Goal: Information Seeking & Learning: Learn about a topic

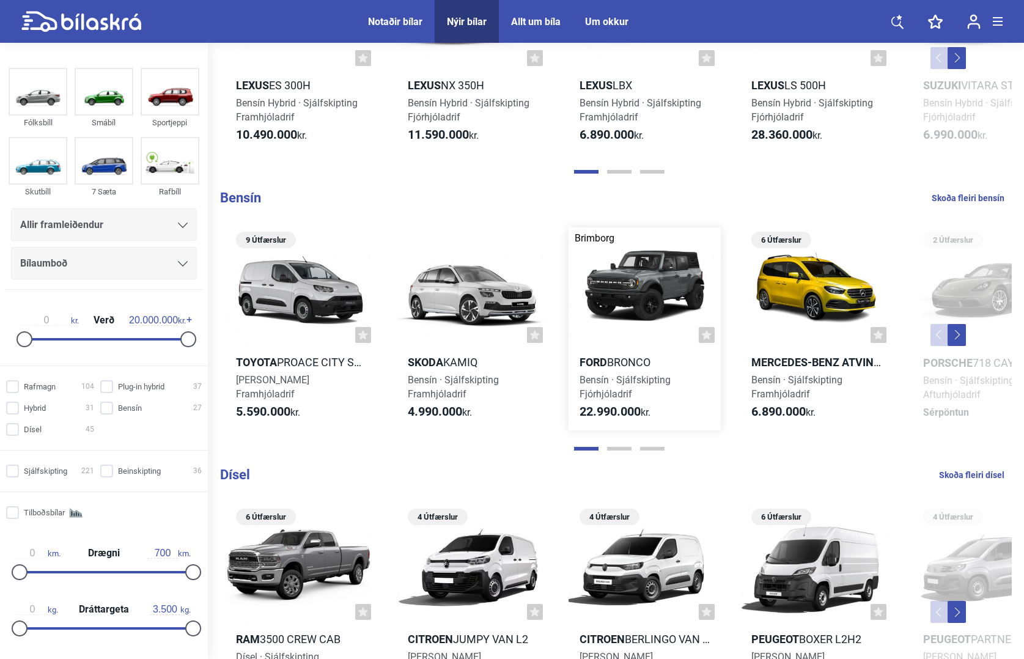
click at [626, 277] on div at bounding box center [645, 288] width 152 height 122
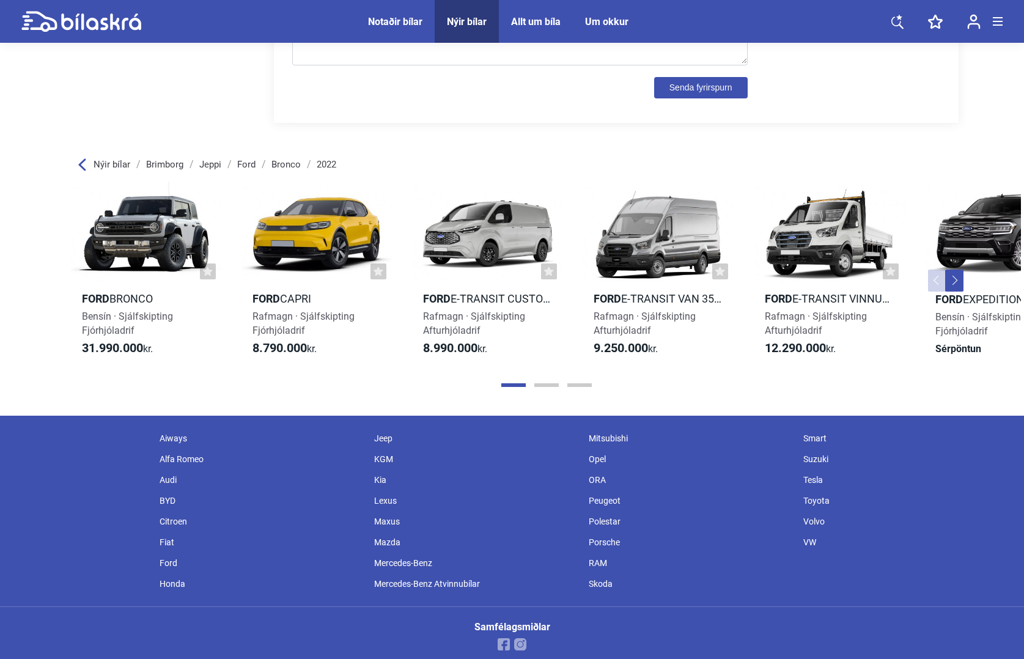
scroll to position [1752, 0]
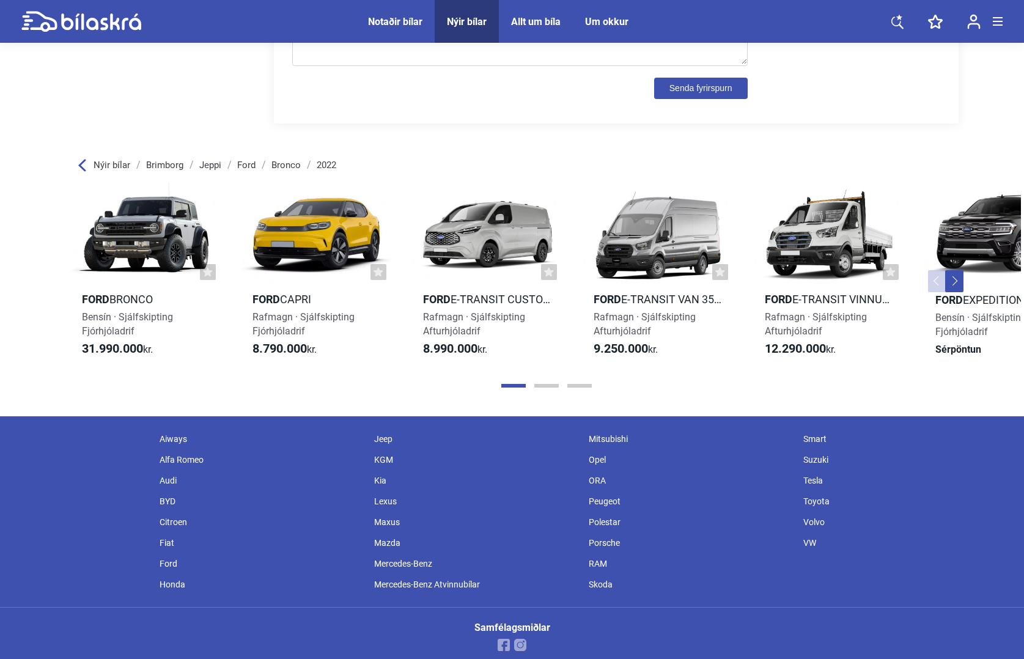
click at [552, 20] on div "Allt um bíla" at bounding box center [536, 22] width 50 height 12
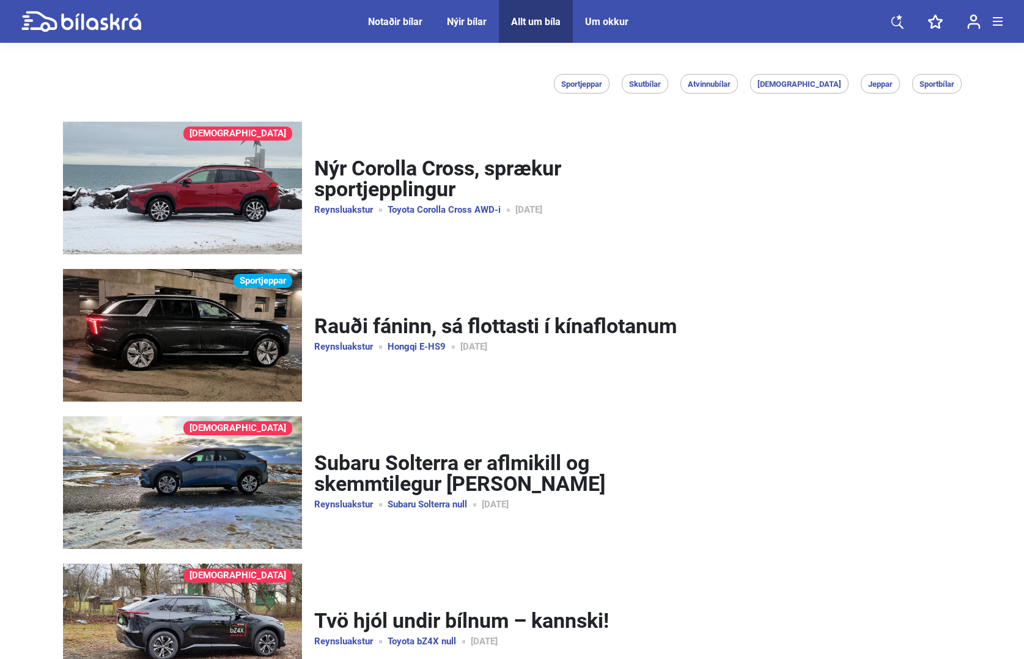
click at [532, 171] on link "Nýr Corolla Cross, sprækur sportjepplingur" at bounding box center [497, 179] width 366 height 43
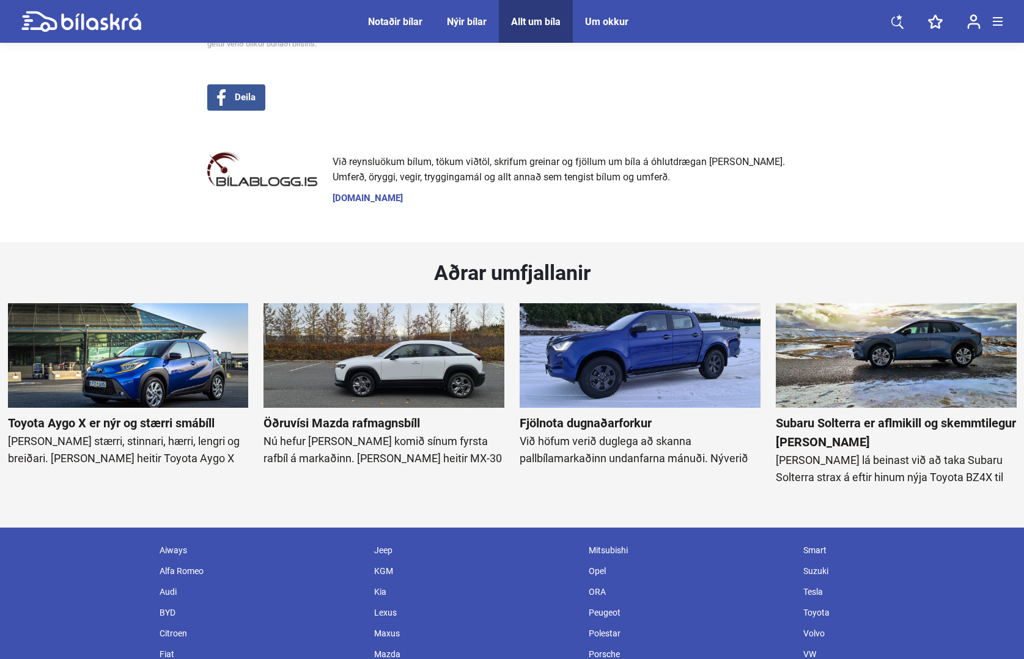
scroll to position [8349, 0]
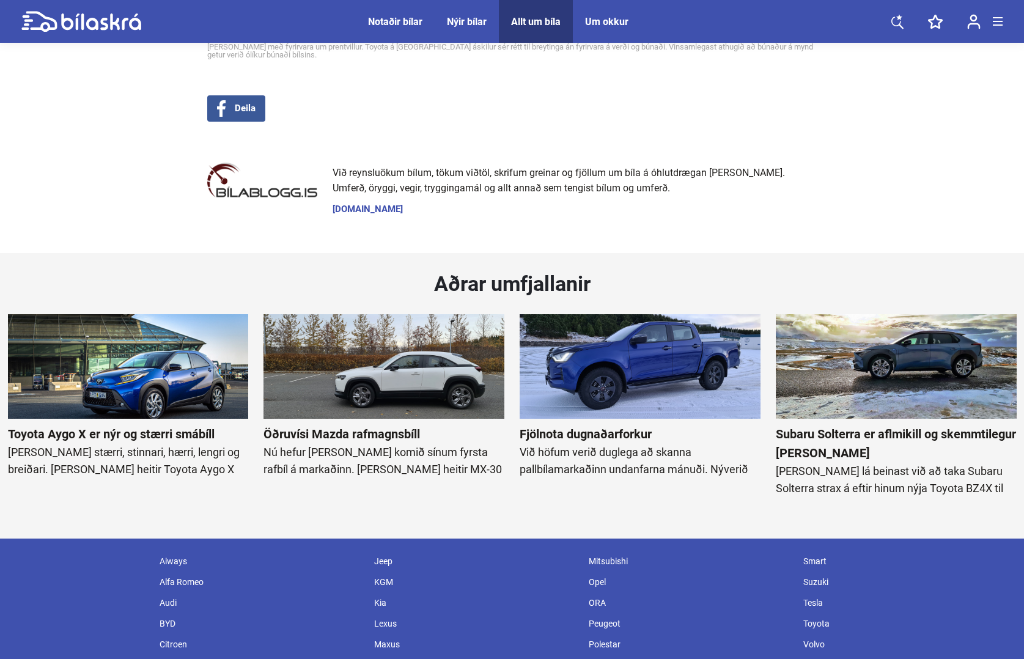
click at [382, 205] on link "[DOMAIN_NAME]" at bounding box center [568, 209] width 470 height 9
